Goal: Information Seeking & Learning: Learn about a topic

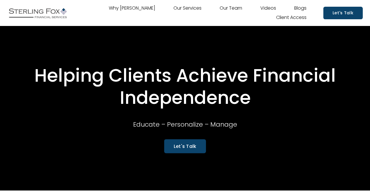
click at [239, 10] on link "Our Team" at bounding box center [231, 8] width 23 height 9
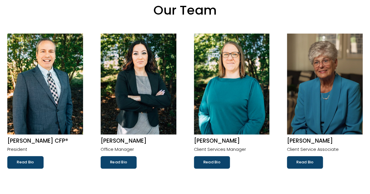
scroll to position [47, 0]
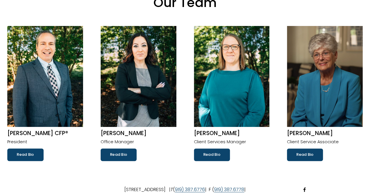
click at [130, 154] on link "Read Bio" at bounding box center [119, 155] width 36 height 12
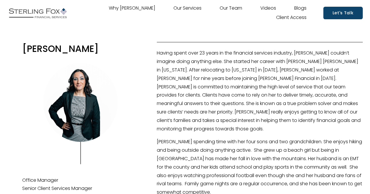
click at [234, 6] on link "Our Team" at bounding box center [231, 8] width 23 height 9
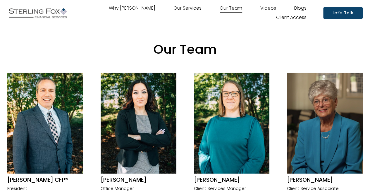
scroll to position [36, 0]
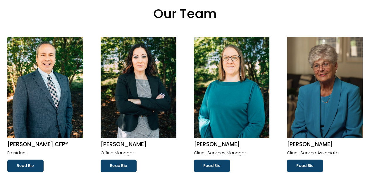
click at [229, 89] on img at bounding box center [232, 87] width 76 height 101
click at [215, 169] on link "Read Bio" at bounding box center [212, 166] width 36 height 12
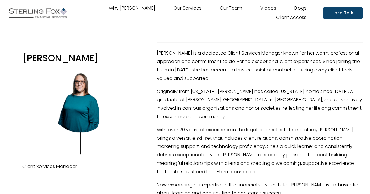
click at [233, 6] on link "Our Team" at bounding box center [231, 8] width 23 height 9
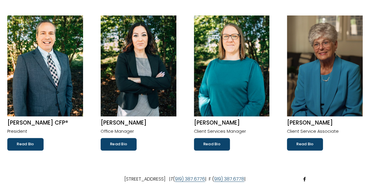
scroll to position [58, 0]
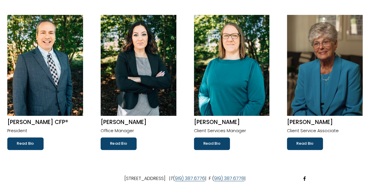
click at [304, 143] on link "Read Bio" at bounding box center [305, 144] width 36 height 12
